Goal: Task Accomplishment & Management: Use online tool/utility

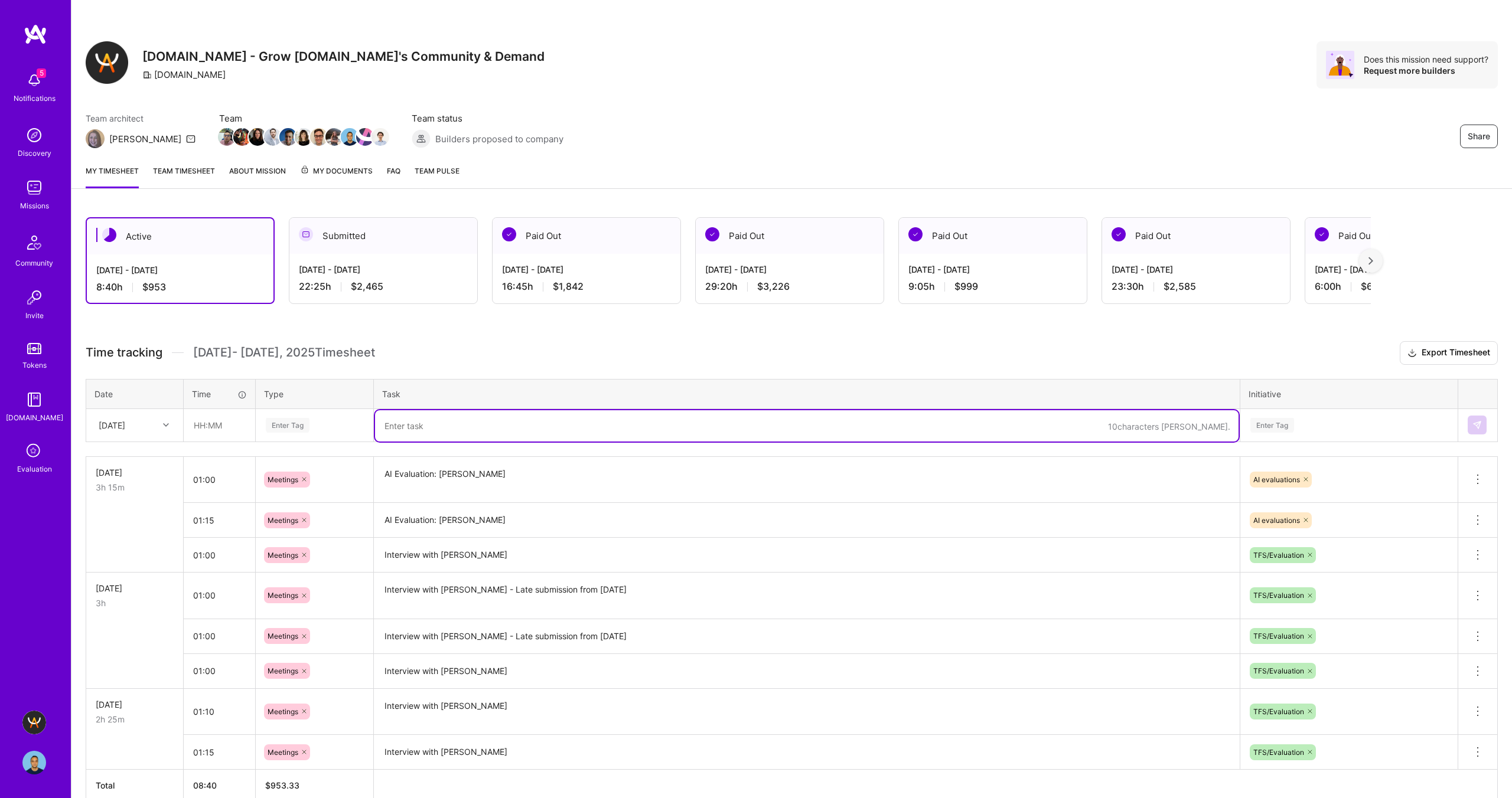
click at [483, 428] on textarea at bounding box center [806, 425] width 863 height 32
paste textarea "[PERSON_NAME]"
type textarea "Interview with [PERSON_NAME]"
click at [287, 425] on div "Enter Tag" at bounding box center [287, 424] width 44 height 18
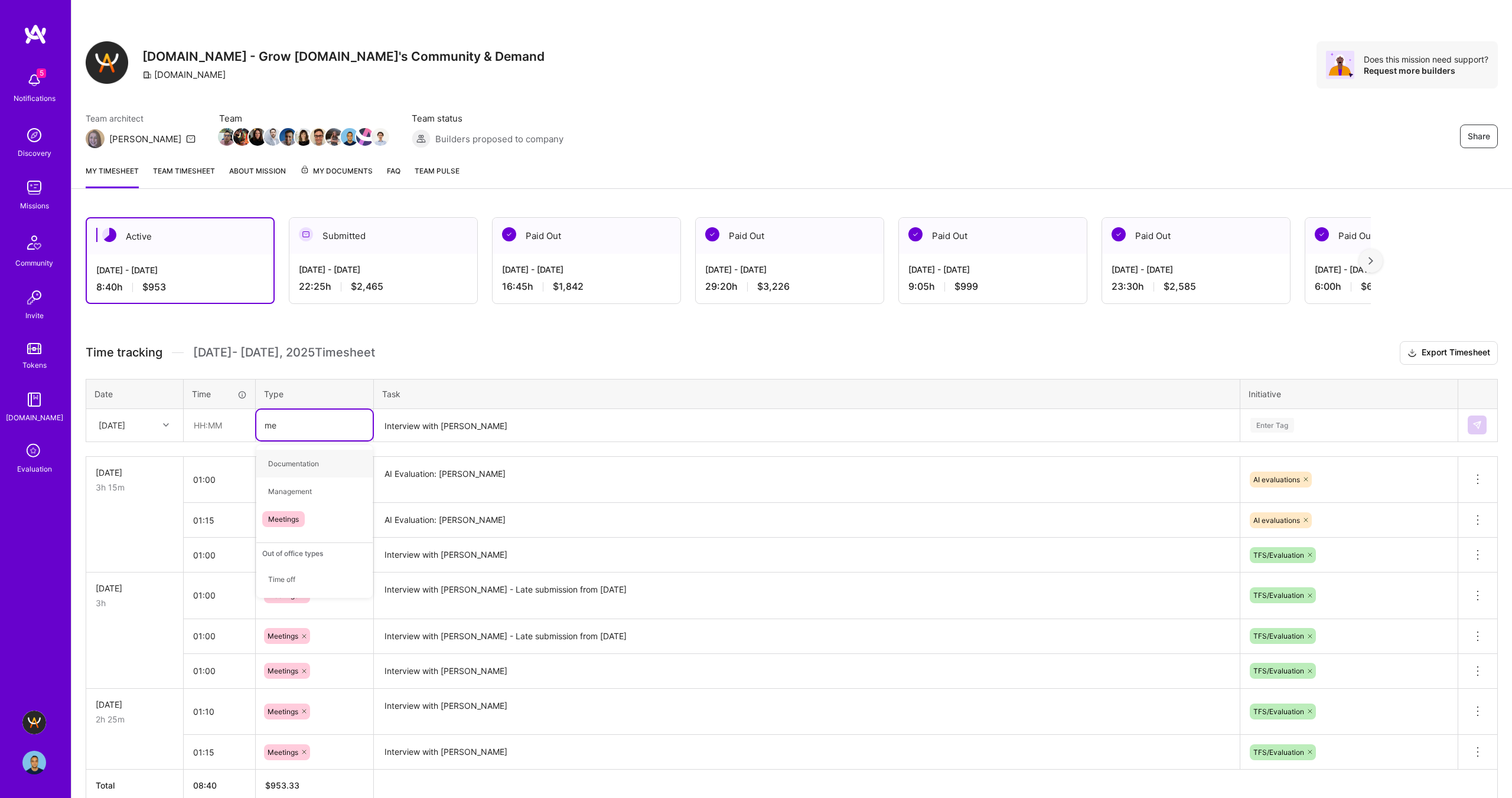
type input "mee"
click at [290, 461] on span "Meetings" at bounding box center [284, 464] width 42 height 16
click at [203, 424] on input "text" at bounding box center [218, 425] width 70 height 32
type input "01:00"
click at [588, 366] on div "Time tracking Sep 1 - Sep 15 , 2025 Timesheet Export Timesheet Date Time Type T…" at bounding box center [791, 571] width 1412 height 461
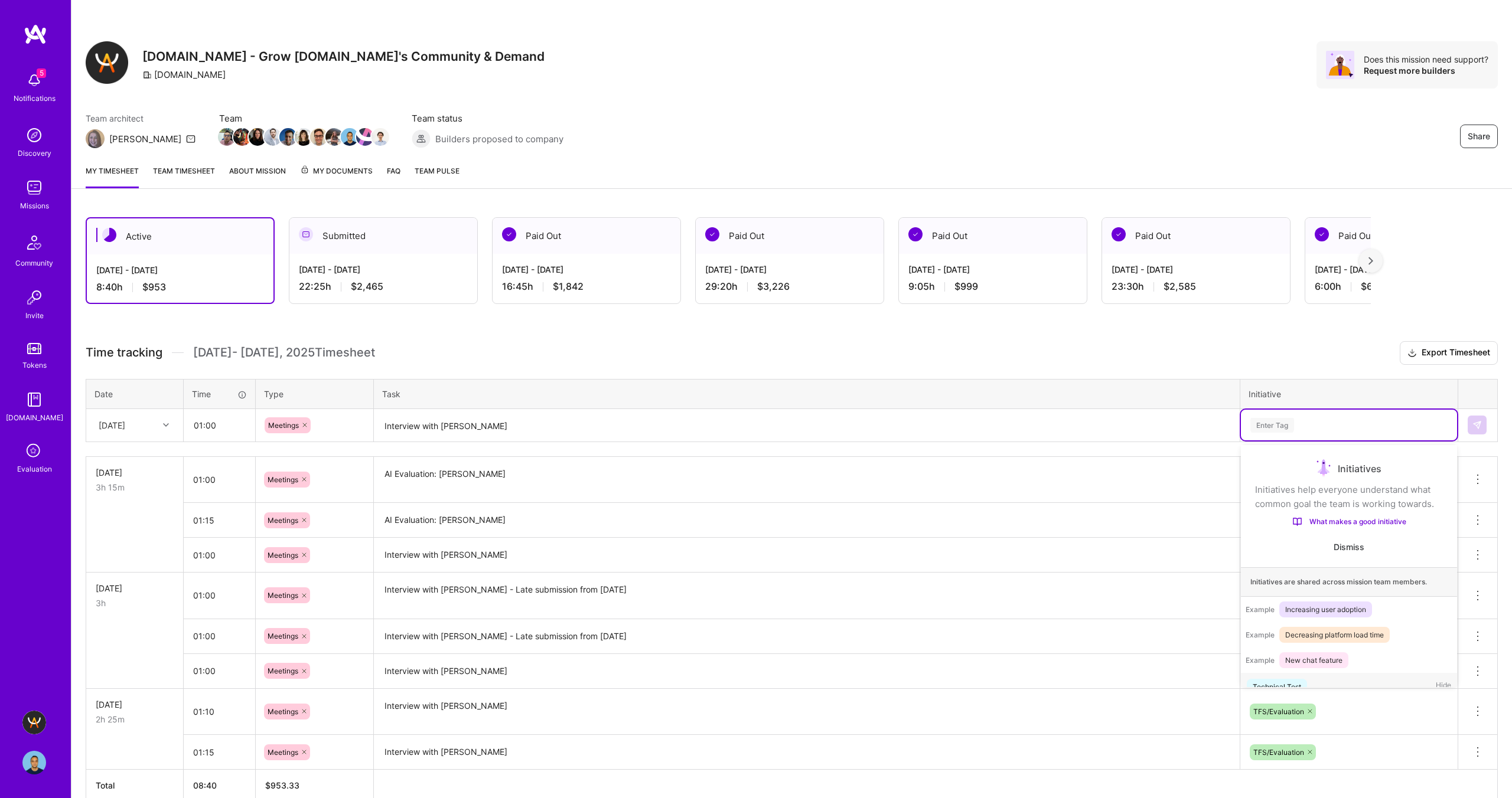
click at [1267, 420] on div "Enter Tag" at bounding box center [1272, 424] width 44 height 18
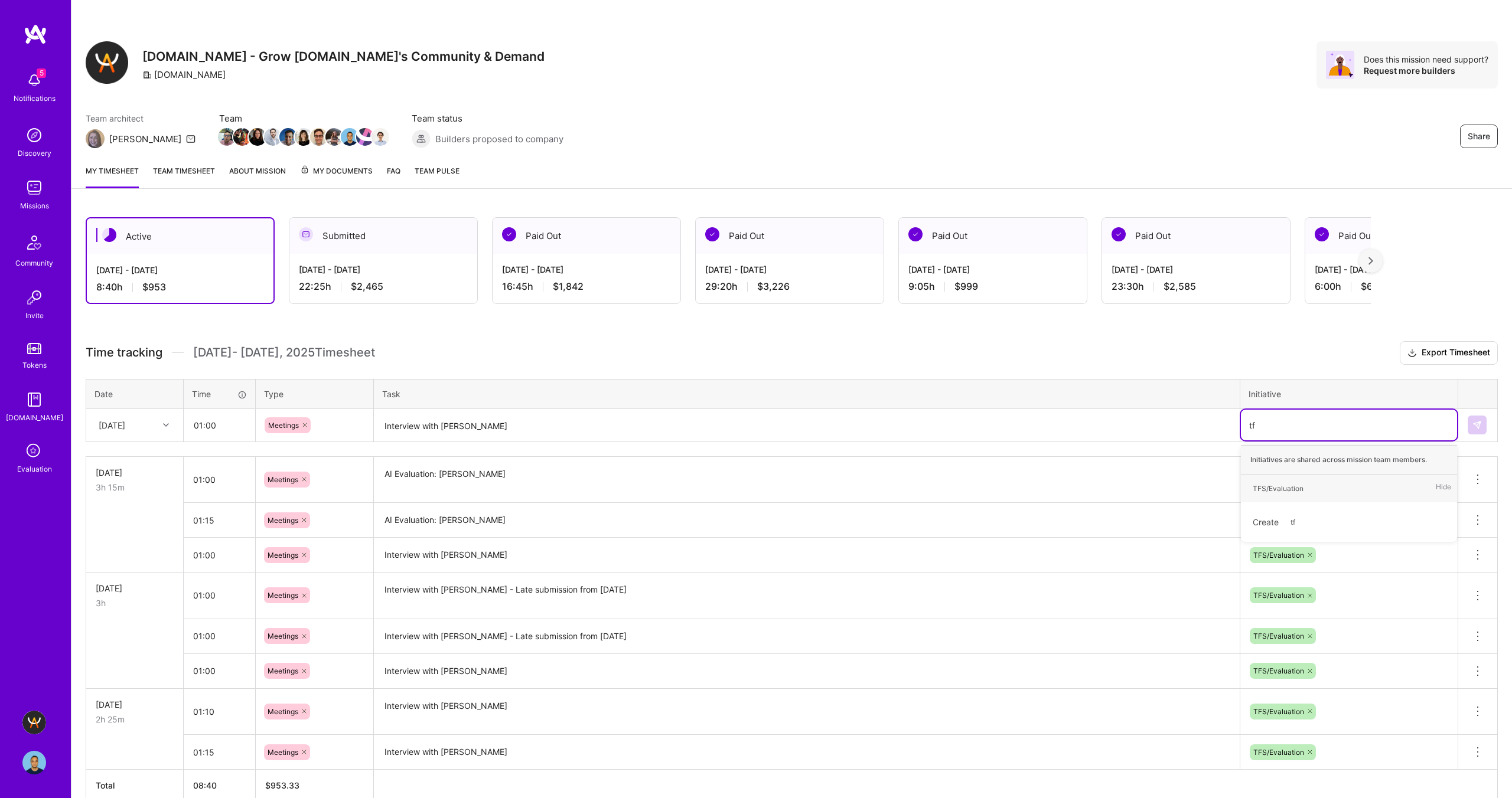
type input "tfs"
click at [1289, 490] on div "TFS/Evaluation" at bounding box center [1277, 489] width 51 height 12
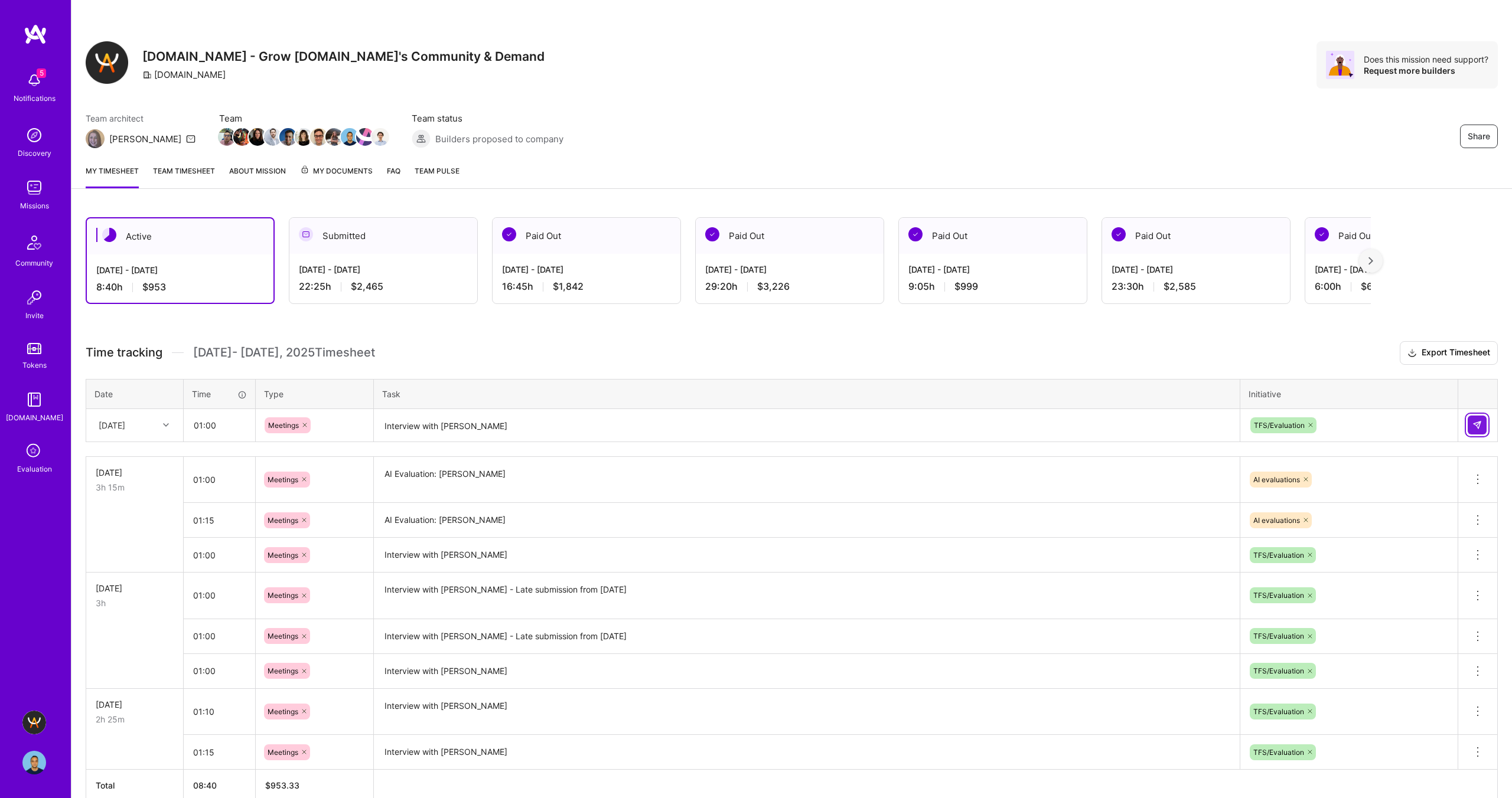
click at [1483, 423] on button at bounding box center [1477, 425] width 19 height 19
